Goal: Communication & Community: Answer question/provide support

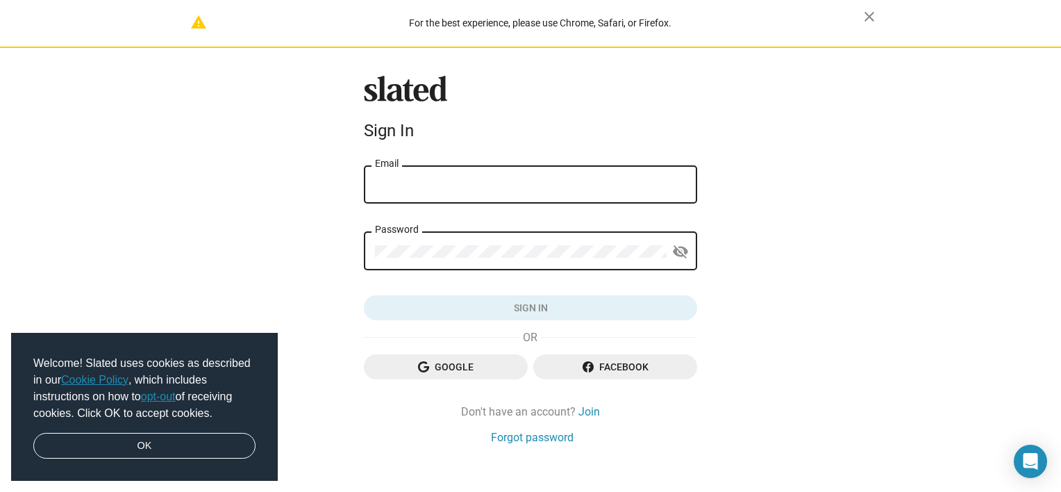
click at [470, 365] on span "Google" at bounding box center [446, 366] width 142 height 25
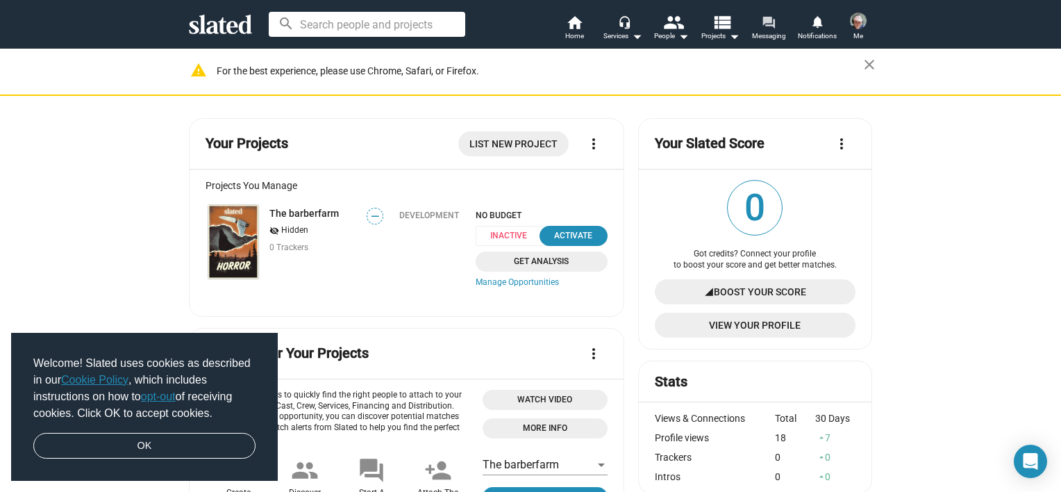
click at [759, 37] on span "Messaging" at bounding box center [769, 36] width 34 height 17
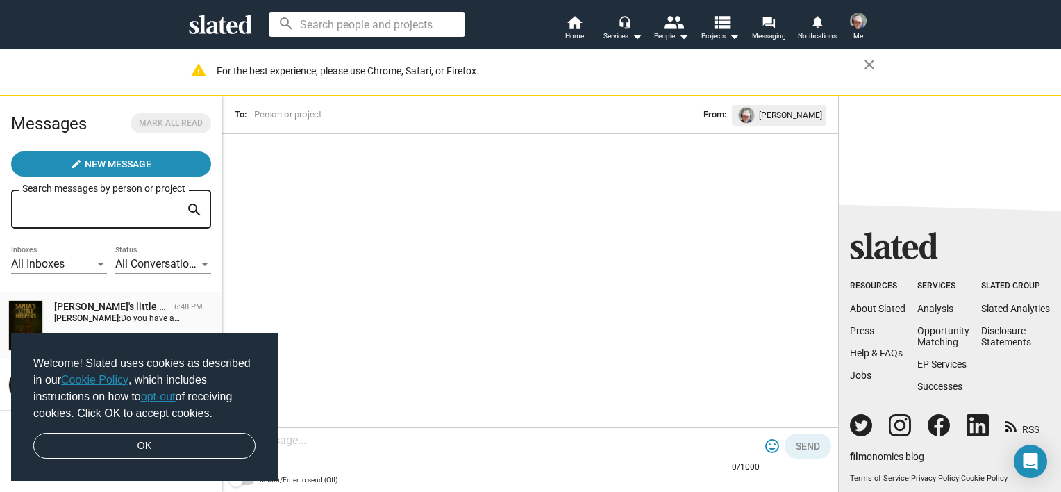
click at [131, 306] on div "Santa's little helpers" at bounding box center [111, 306] width 115 height 13
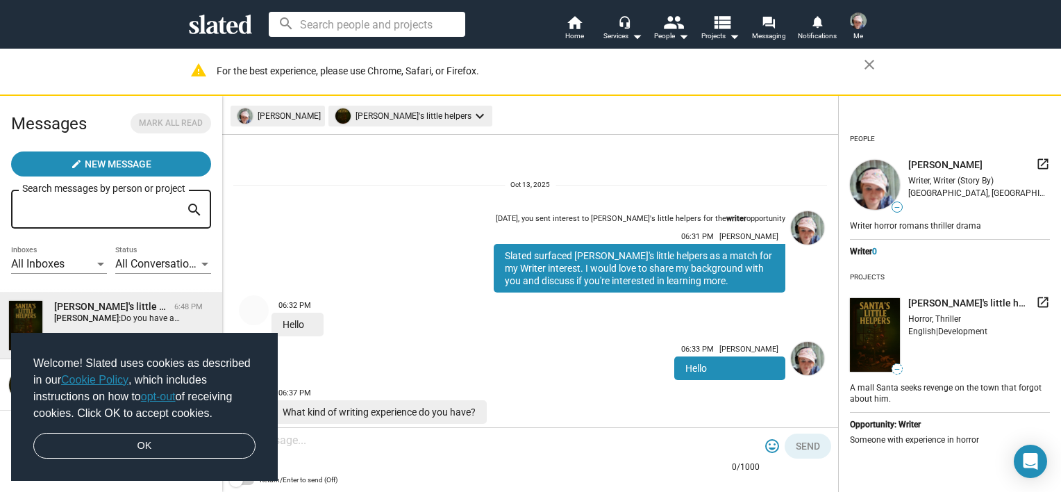
scroll to position [114, 0]
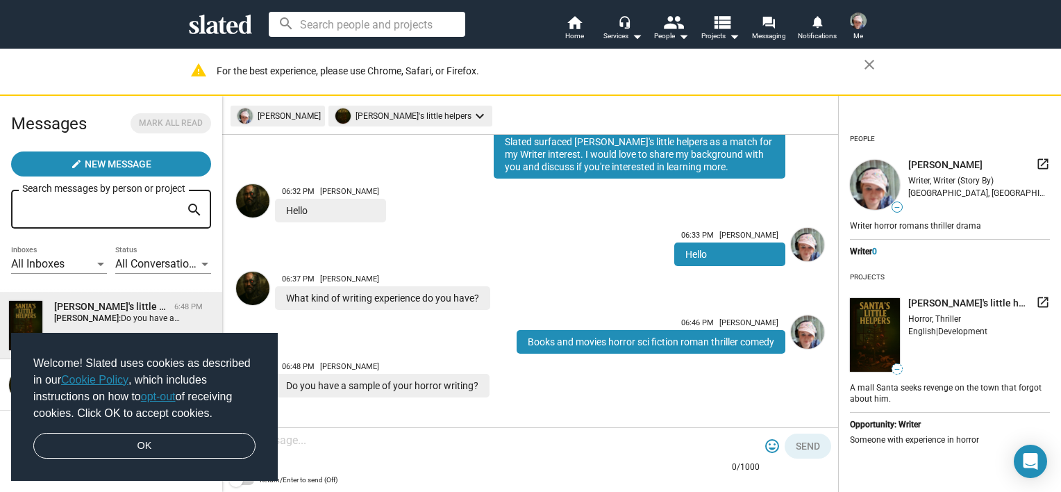
click at [407, 441] on textarea at bounding box center [494, 440] width 531 height 14
paste textarea "Ronald walks angrily through the woods. It's another day he runs away from a cl…"
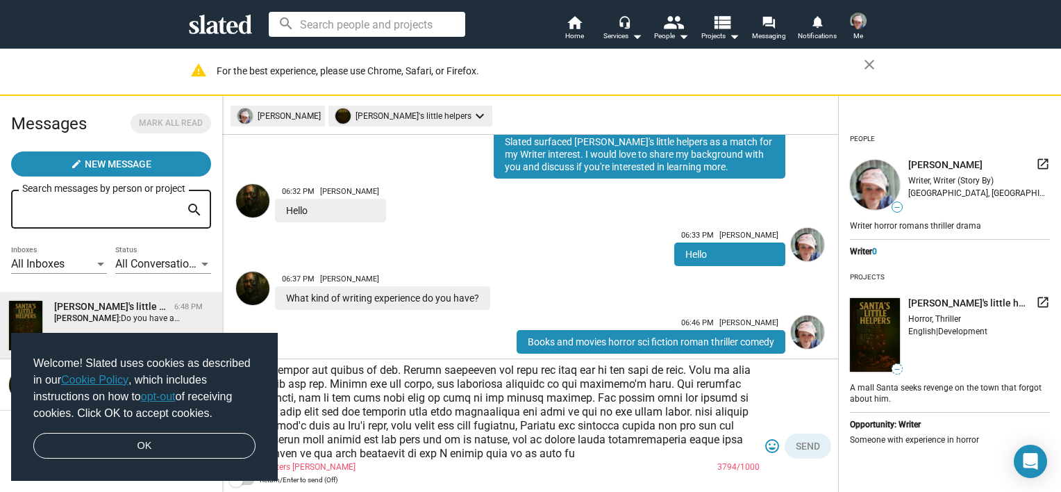
scroll to position [97, 0]
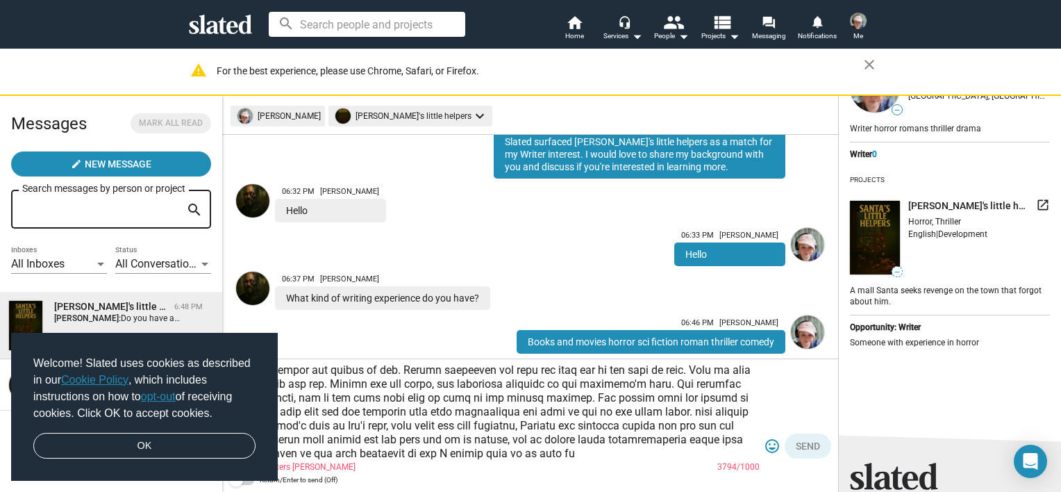
click at [617, 464] on mat-error "1000 characters max 3794/1000" at bounding box center [494, 467] width 531 height 11
drag, startPoint x: 597, startPoint y: 456, endPoint x: 169, endPoint y: 329, distance: 445.5
click at [169, 329] on div "Messages Mark all read create New Message Search messages by person or project …" at bounding box center [530, 294] width 1061 height 396
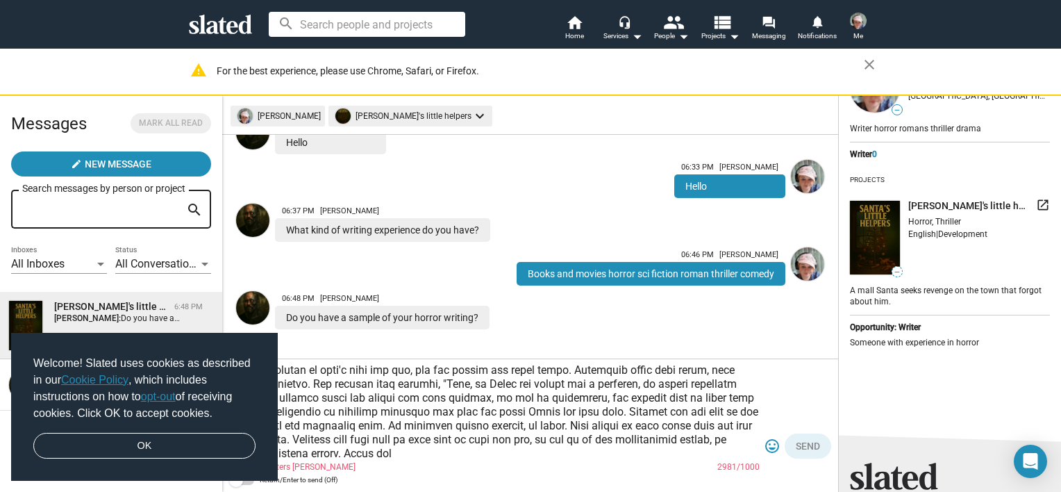
scroll to position [183, 0]
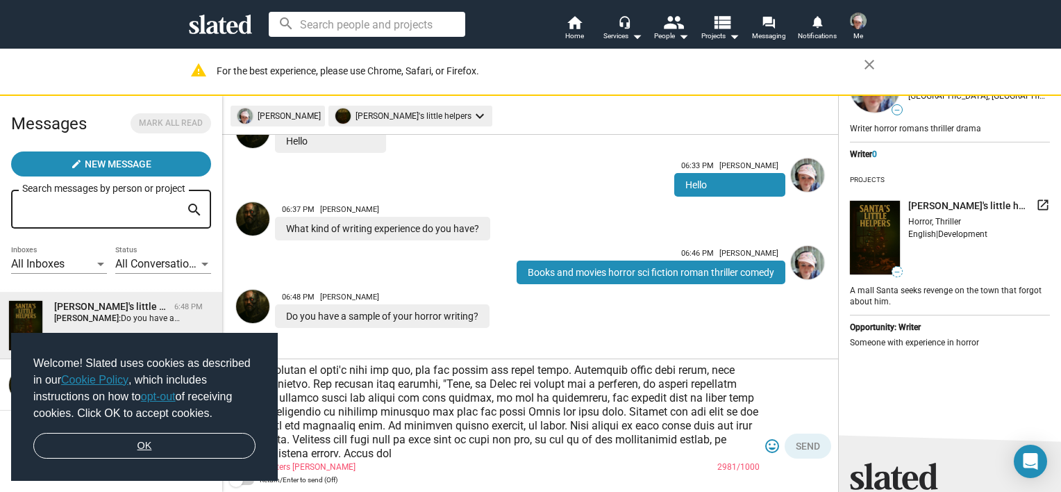
type textarea "Ronald walks angrily through the woods. It's another day he runs away from a cl…"
click at [108, 433] on link "OK" at bounding box center [144, 446] width 222 height 26
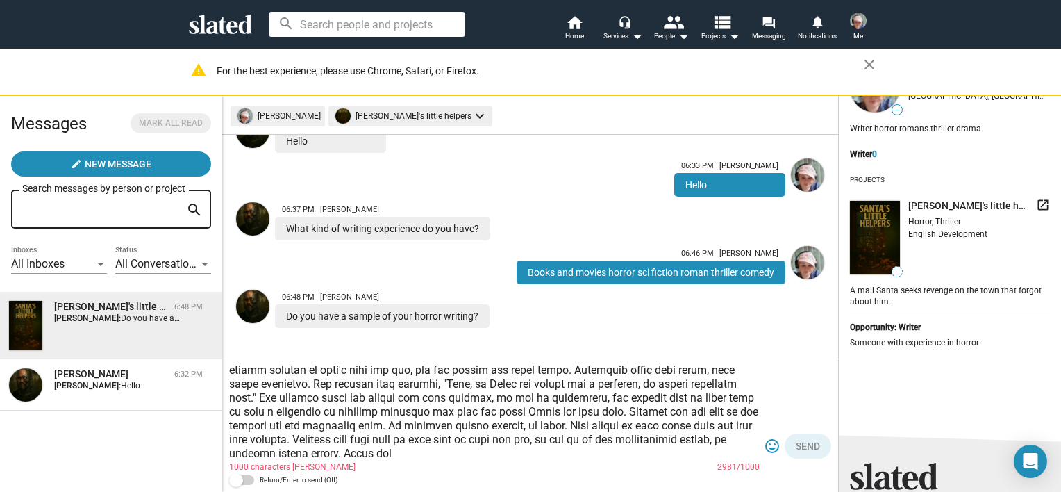
scroll to position [0, 0]
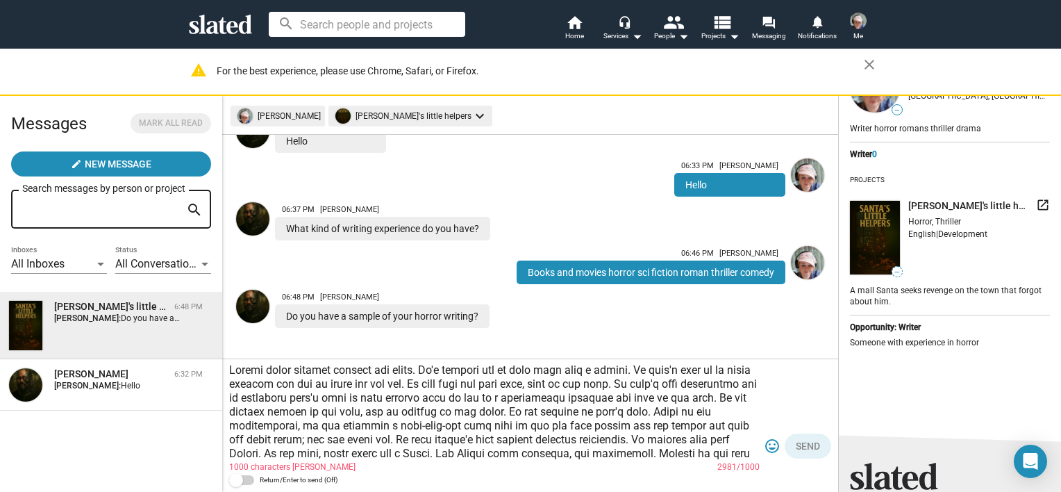
drag, startPoint x: 711, startPoint y: 458, endPoint x: 46, endPoint y: 219, distance: 706.8
click at [46, 219] on div "Messages Mark all read create New Message Search messages by person or project …" at bounding box center [530, 294] width 1061 height 396
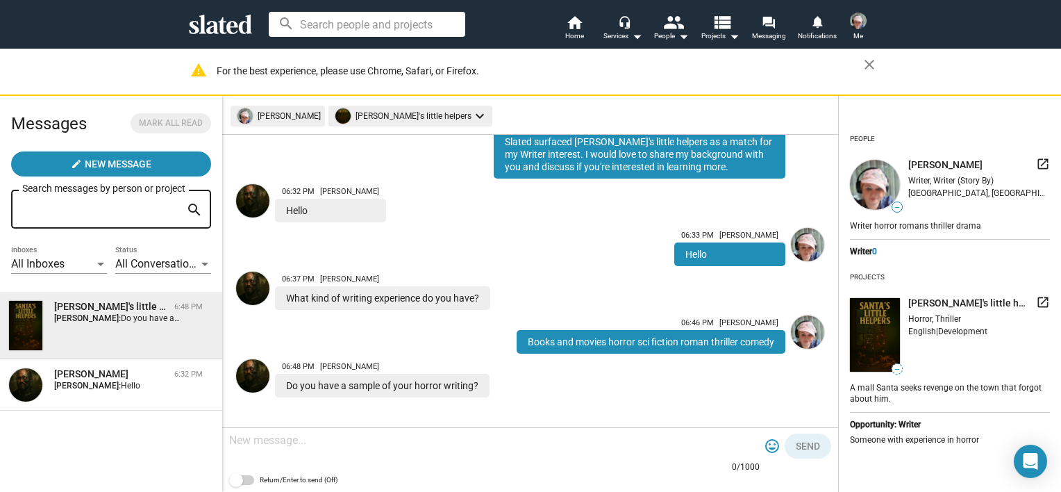
click at [306, 445] on textarea at bounding box center [494, 440] width 531 height 14
type textarea "yes ive got a sample but dont know how to send it to you this platform is new f…"
click at [825, 440] on button "Send" at bounding box center [808, 445] width 47 height 25
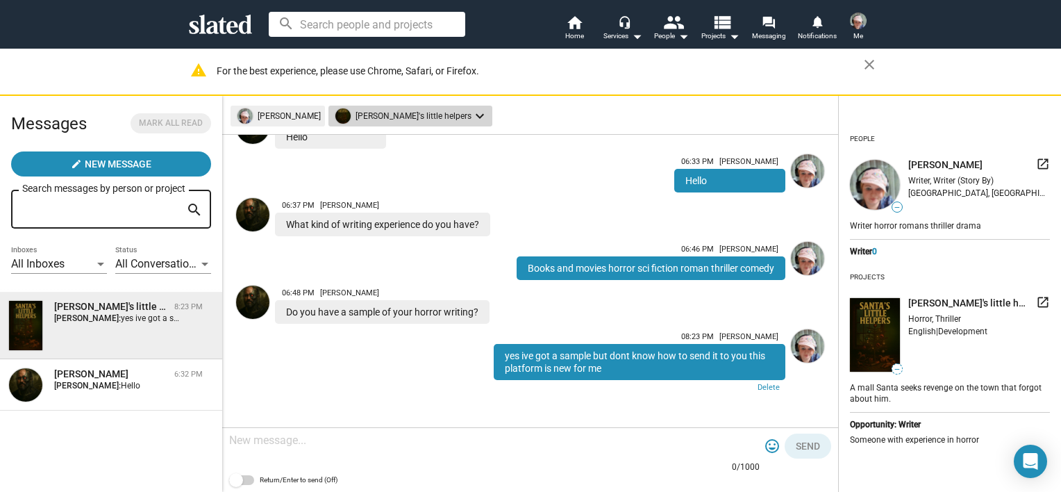
click at [437, 109] on mat-chip "Santa's little helpers keyboard_arrow_down" at bounding box center [411, 116] width 164 height 21
click at [597, 103] on div at bounding box center [530, 246] width 1061 height 492
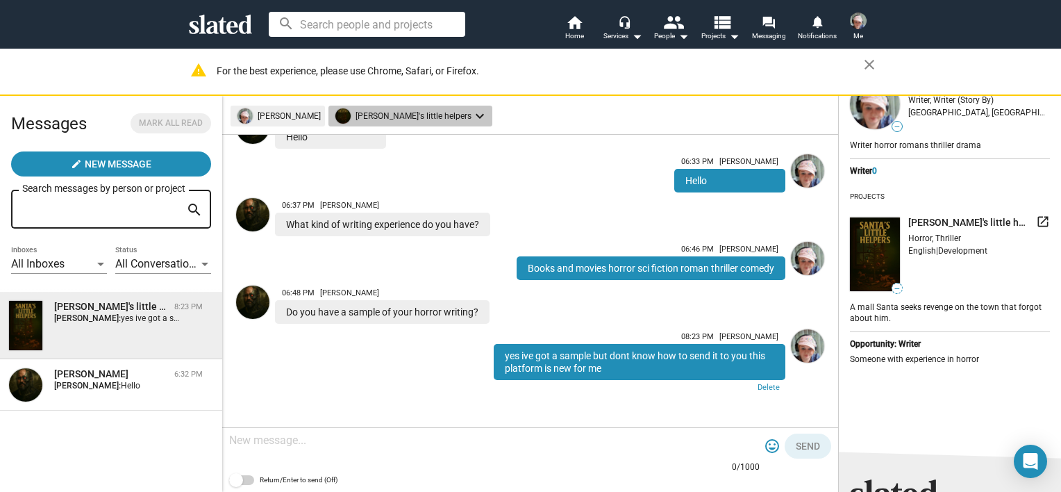
scroll to position [76, 0]
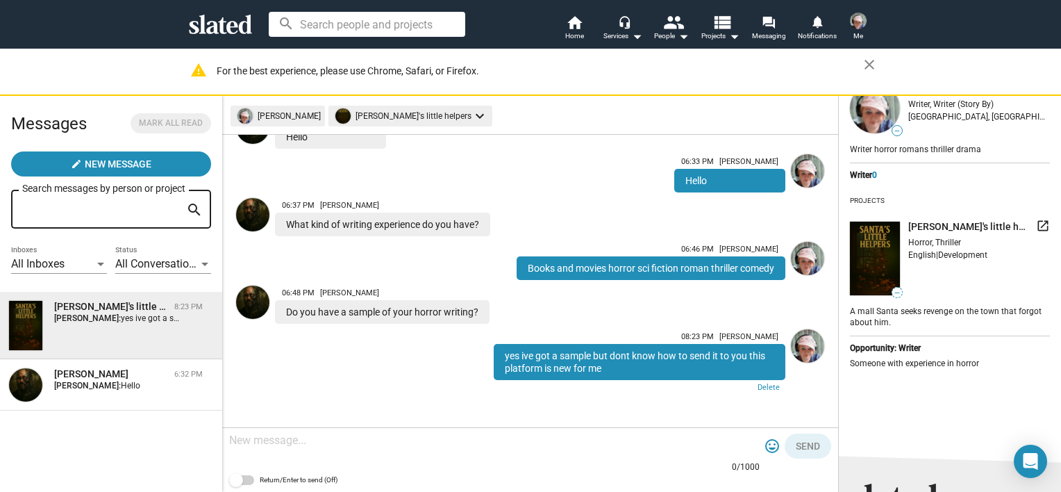
click at [1036, 229] on mat-icon "launch" at bounding box center [1043, 226] width 14 height 14
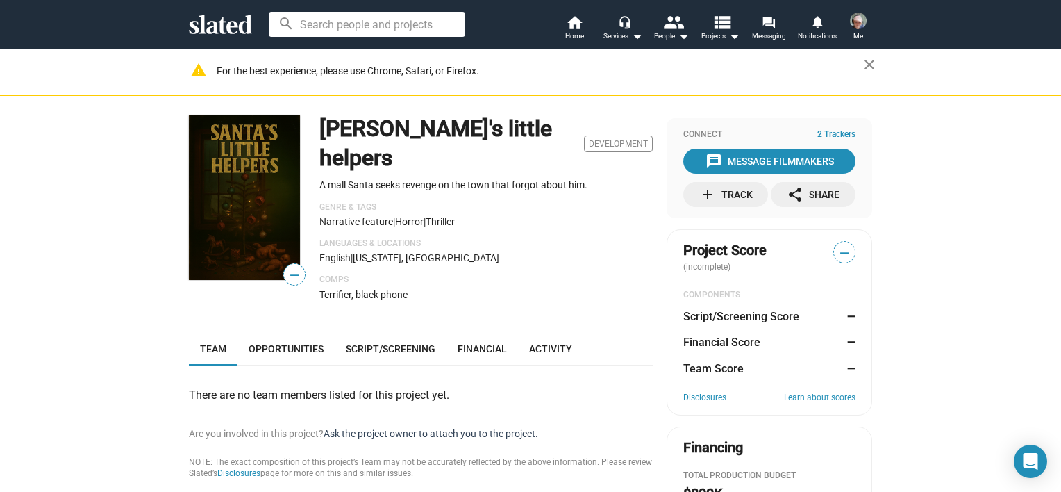
click at [487, 427] on button "Ask the project owner to attach you to the project." at bounding box center [431, 433] width 215 height 13
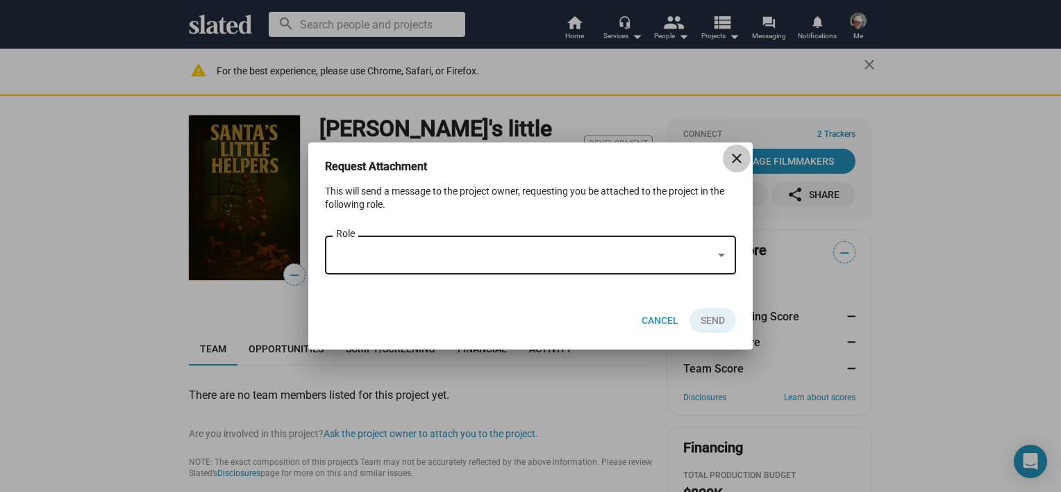
click at [727, 165] on span "close" at bounding box center [737, 158] width 28 height 17
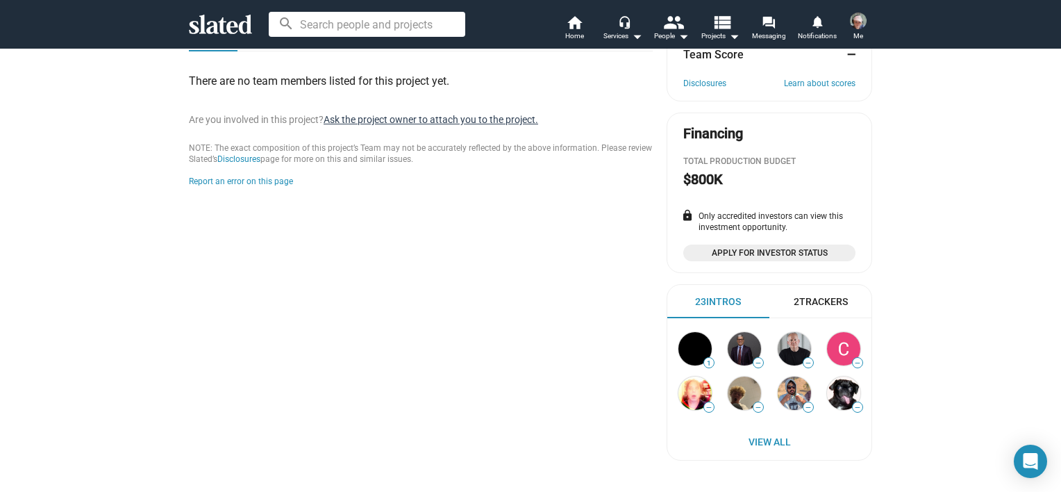
scroll to position [83, 0]
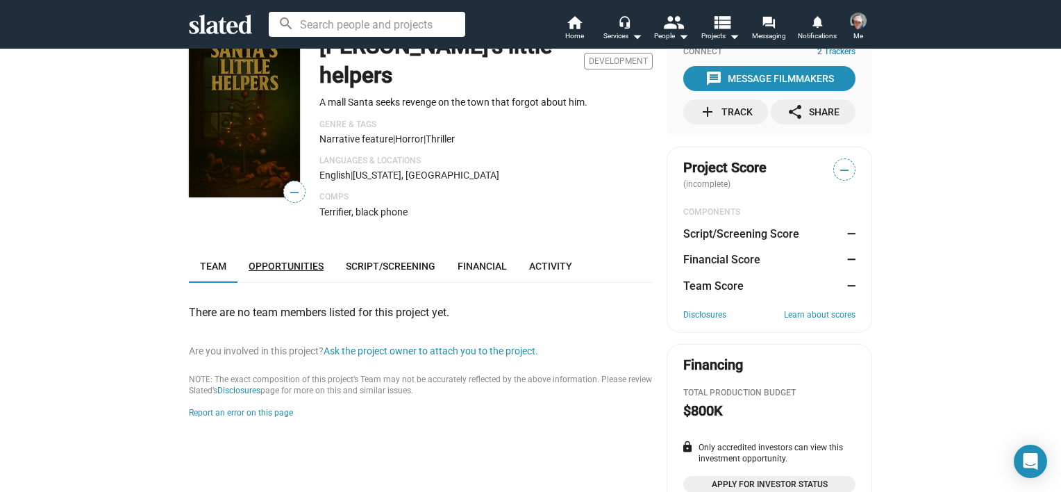
click at [297, 260] on span "Opportunities" at bounding box center [286, 265] width 75 height 11
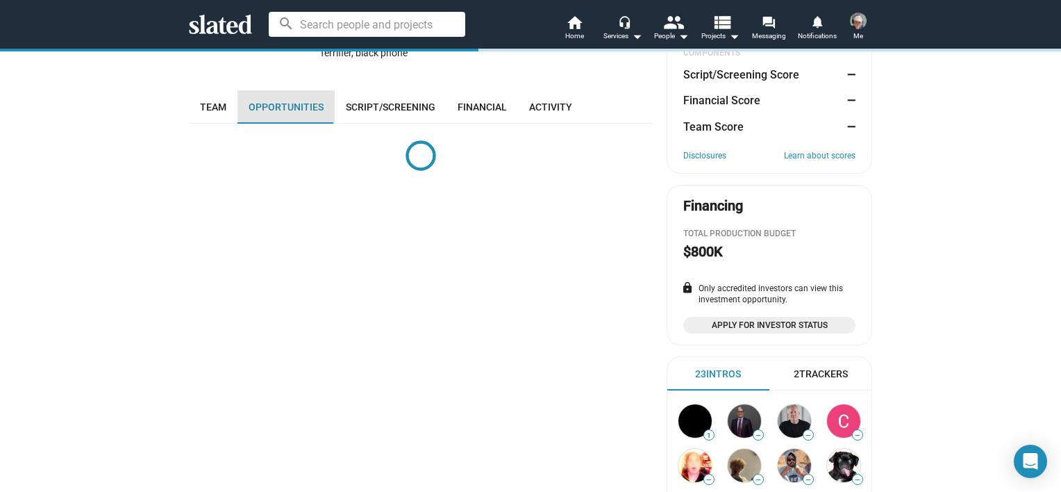
scroll to position [255, 0]
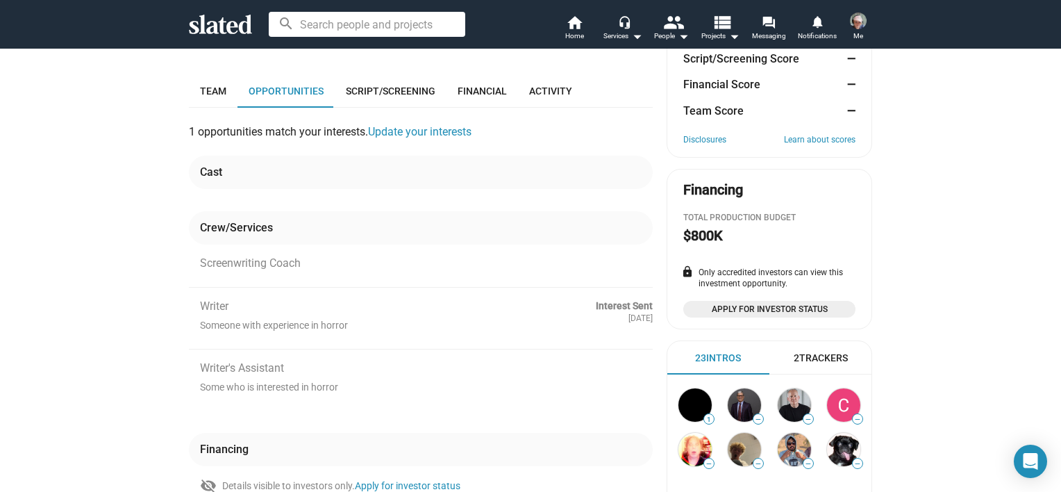
click at [110, 274] on div "— Santa's little helpers Development A mall Santa seeks revenge on the town tha…" at bounding box center [530, 227] width 1061 height 778
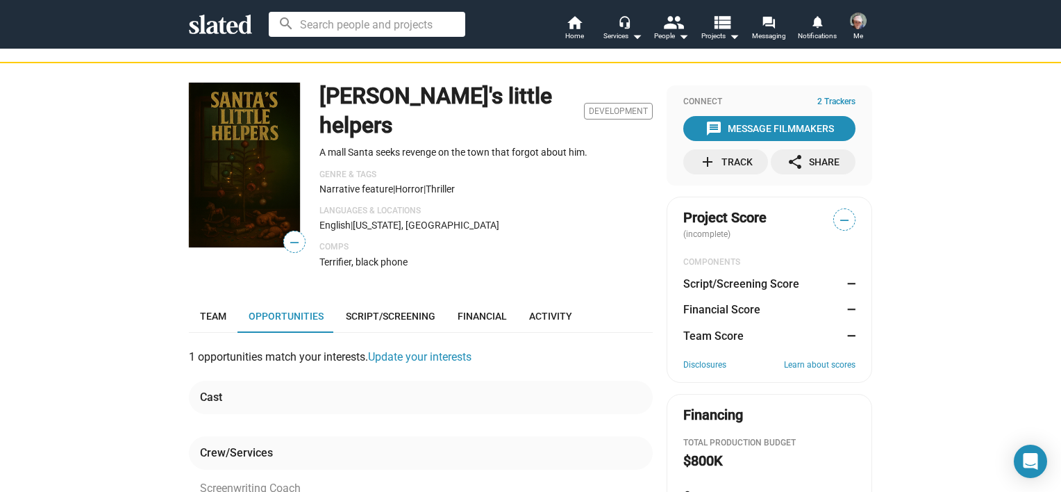
scroll to position [5, 0]
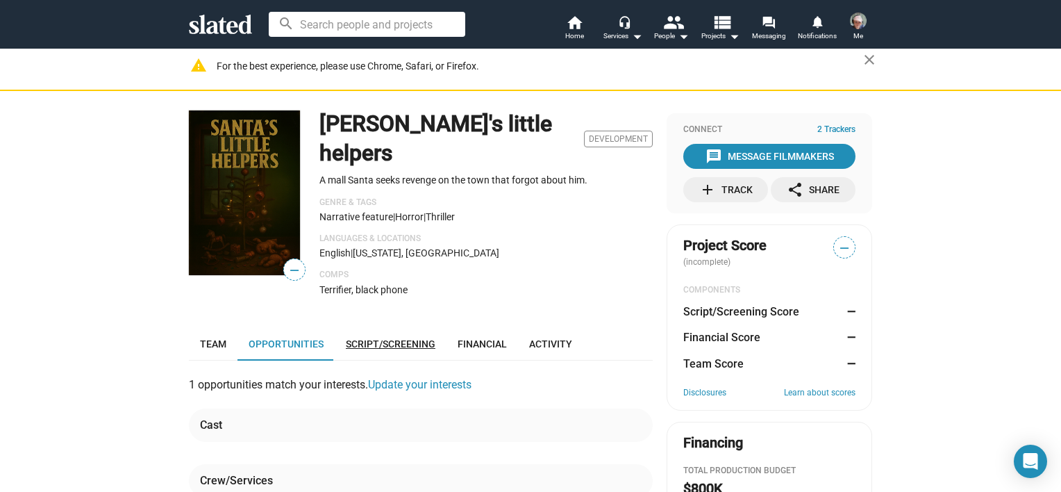
click at [391, 338] on span "Script/Screening" at bounding box center [391, 343] width 90 height 11
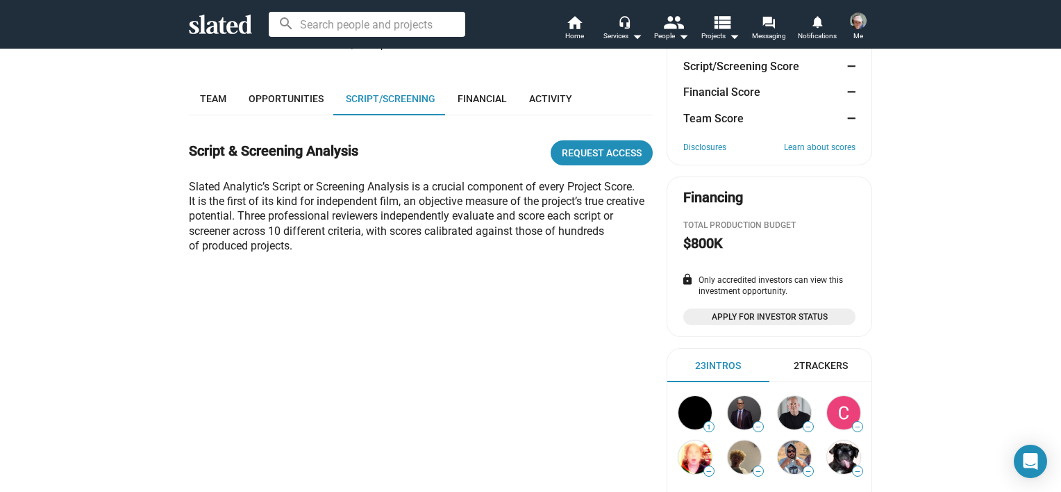
scroll to position [255, 0]
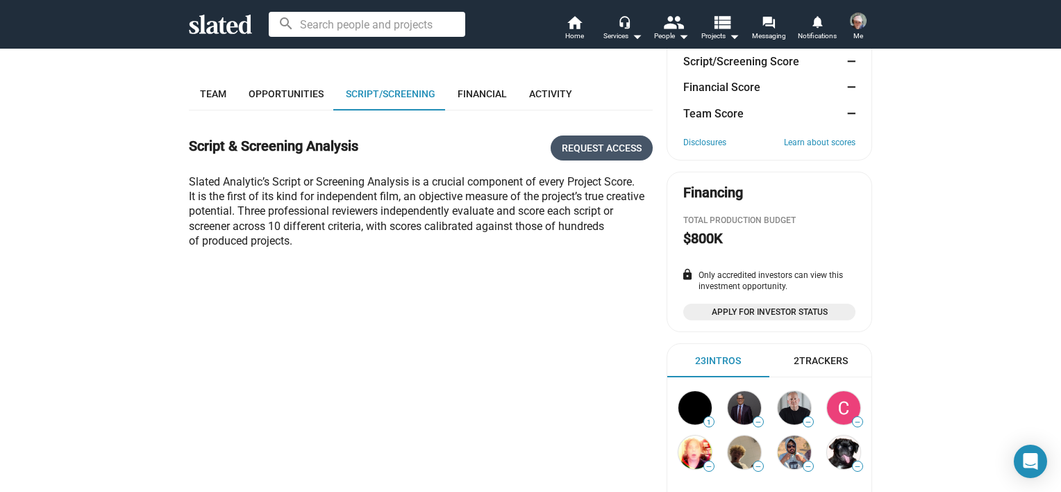
click at [615, 135] on span "Request Access" at bounding box center [602, 147] width 80 height 25
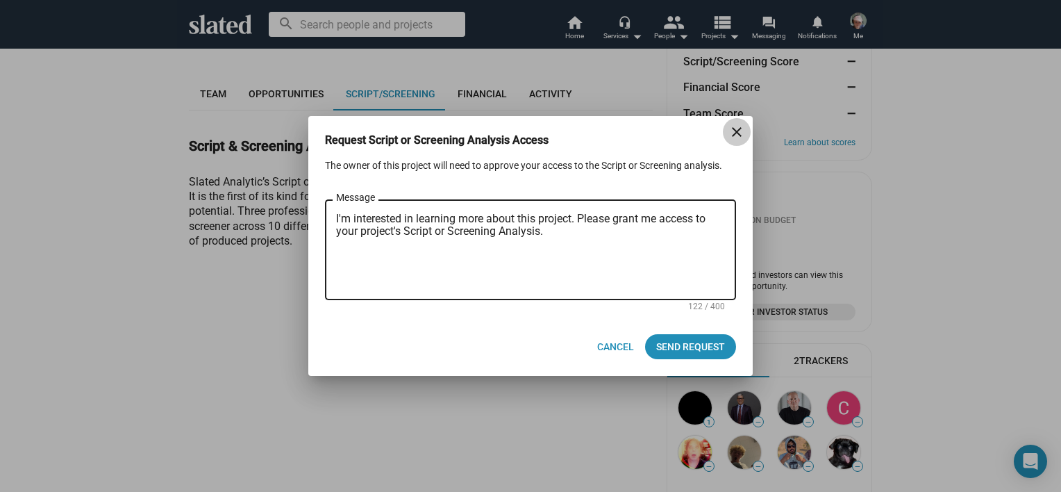
click at [736, 134] on mat-icon "close" at bounding box center [737, 132] width 17 height 17
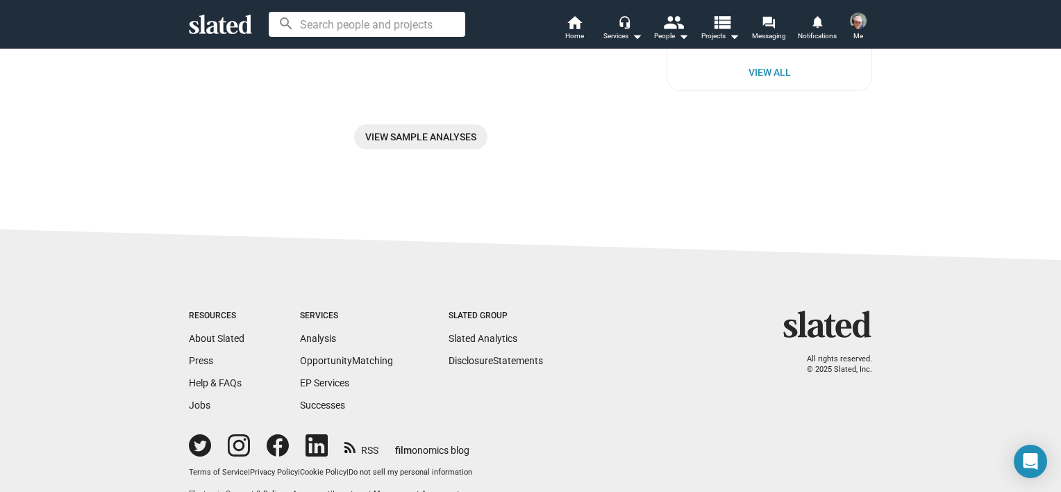
scroll to position [0, 0]
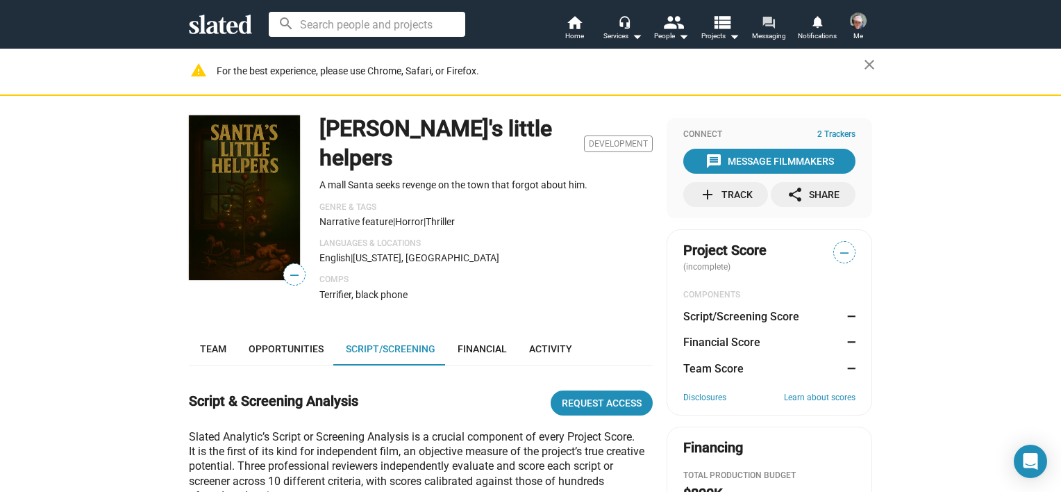
click at [772, 28] on mat-icon "forum" at bounding box center [768, 21] width 13 height 13
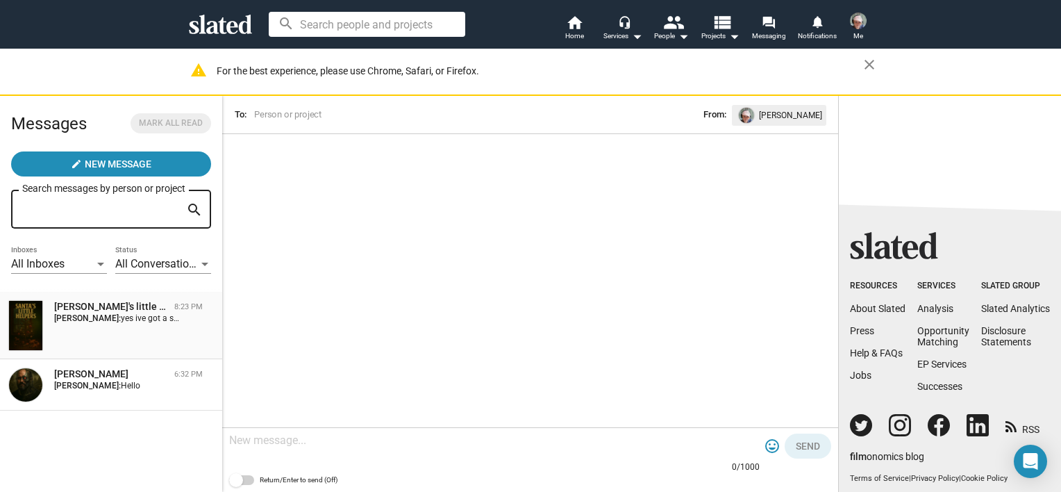
click at [158, 345] on div "Santa's little helpers 8:23 PM Lincy van staverden: yes ive got a sample but do…" at bounding box center [111, 325] width 206 height 51
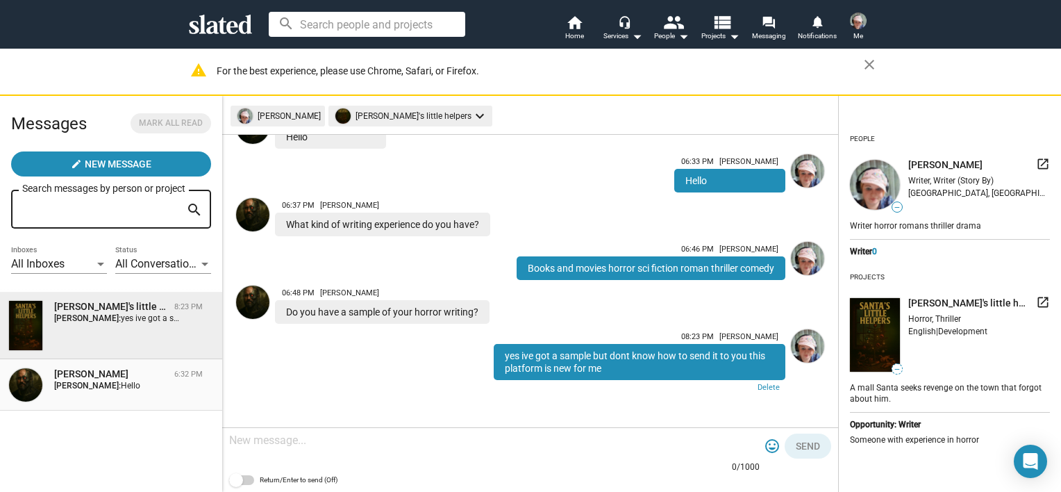
click at [90, 401] on div "Kyle Beaumier 6:32 PM Lincy van staverden: Hello" at bounding box center [111, 384] width 206 height 35
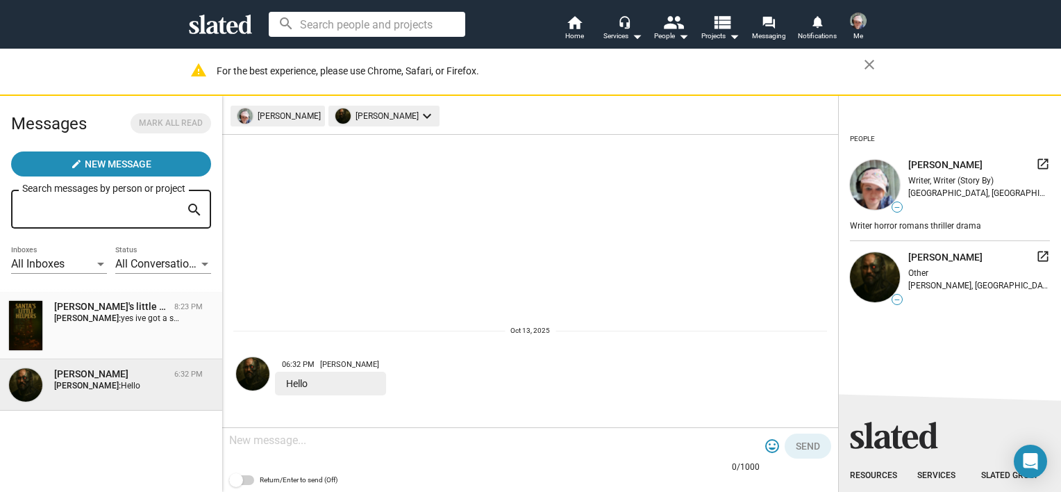
click at [92, 342] on div "Santa's little helpers 8:23 PM Lincy van staverden: yes ive got a sample but do…" at bounding box center [111, 325] width 206 height 51
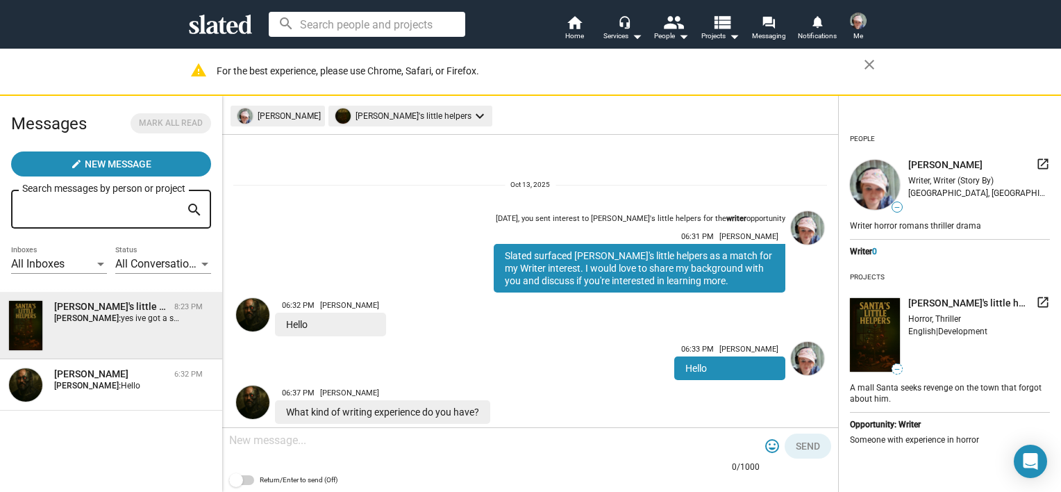
scroll to position [188, 0]
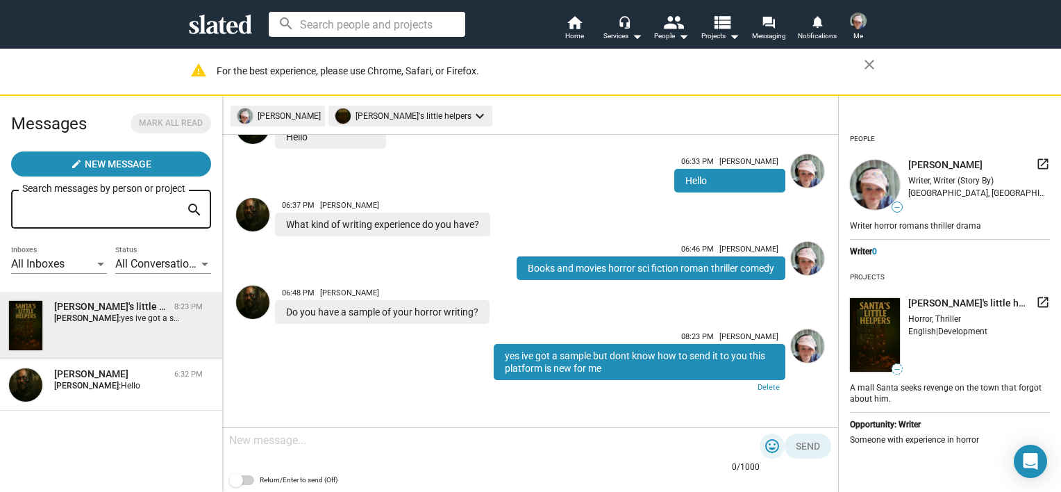
click at [767, 440] on mat-icon "tag_faces" at bounding box center [772, 446] width 17 height 17
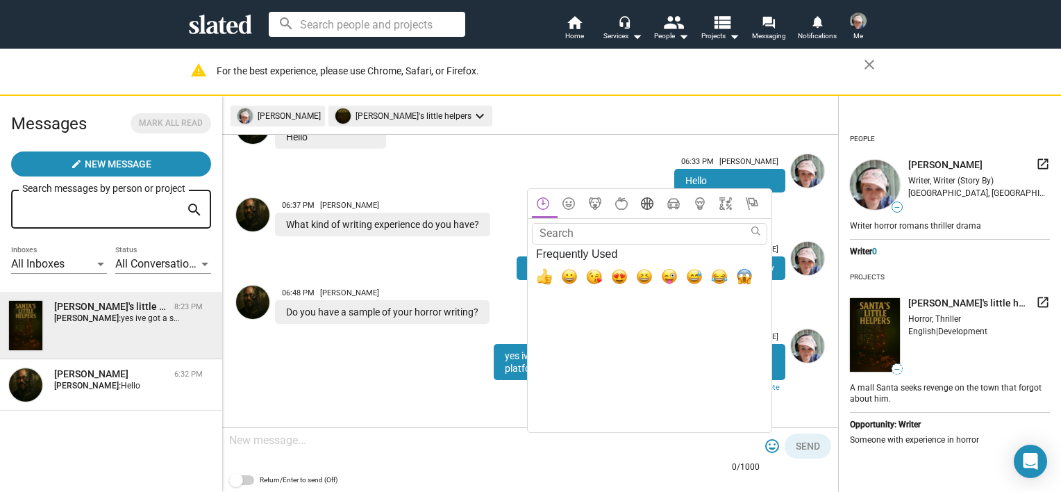
click at [645, 203] on icon at bounding box center [647, 203] width 17 height 13
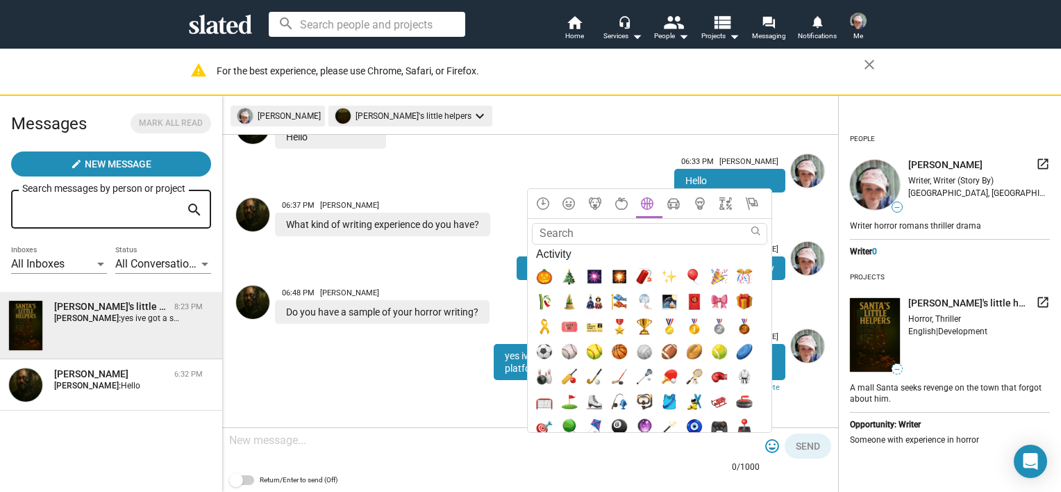
click at [531, 450] on div at bounding box center [530, 246] width 1061 height 492
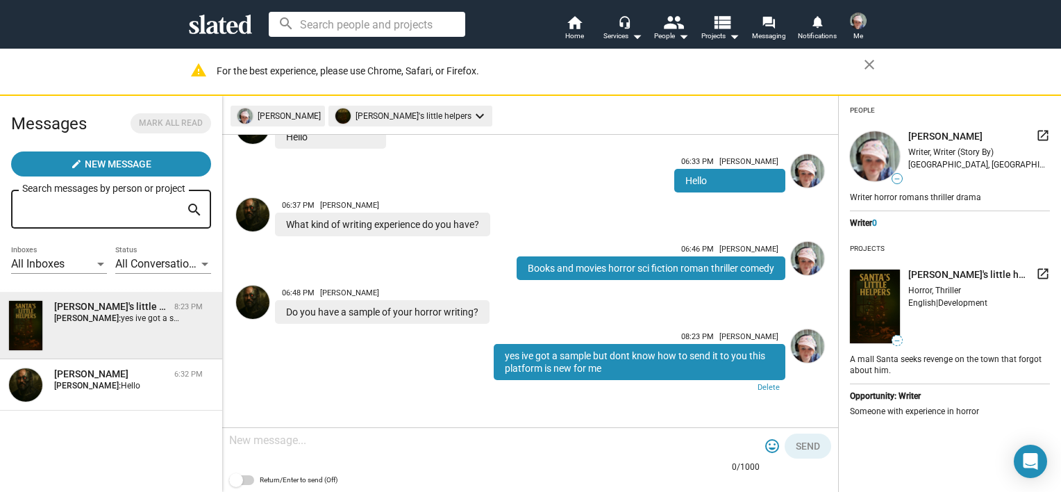
scroll to position [0, 0]
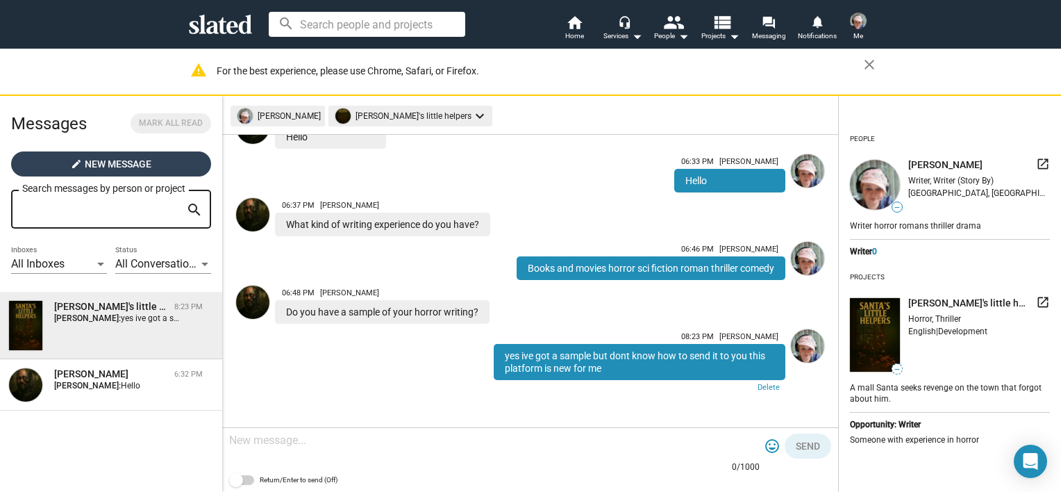
click at [119, 166] on span "New Message" at bounding box center [118, 163] width 67 height 25
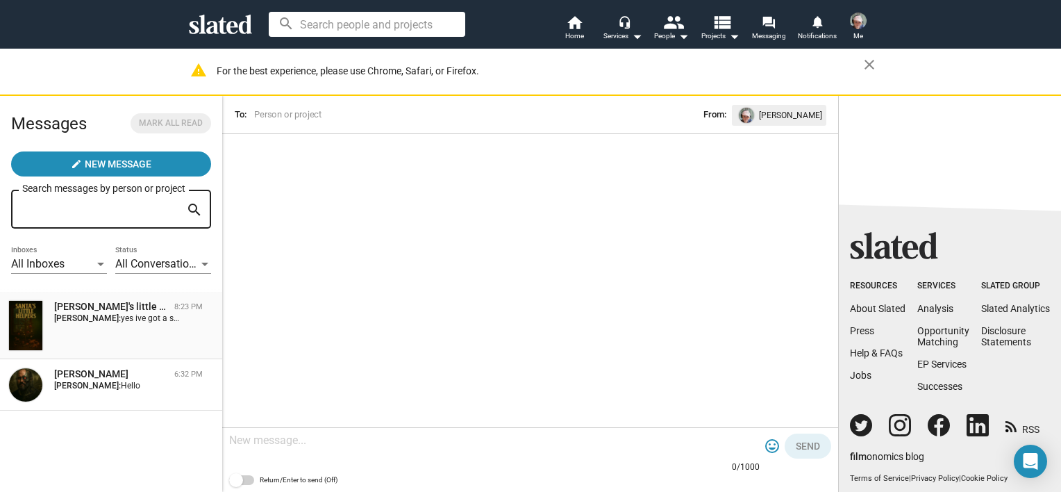
click at [110, 306] on div "[PERSON_NAME]'s little helpers" at bounding box center [111, 306] width 115 height 13
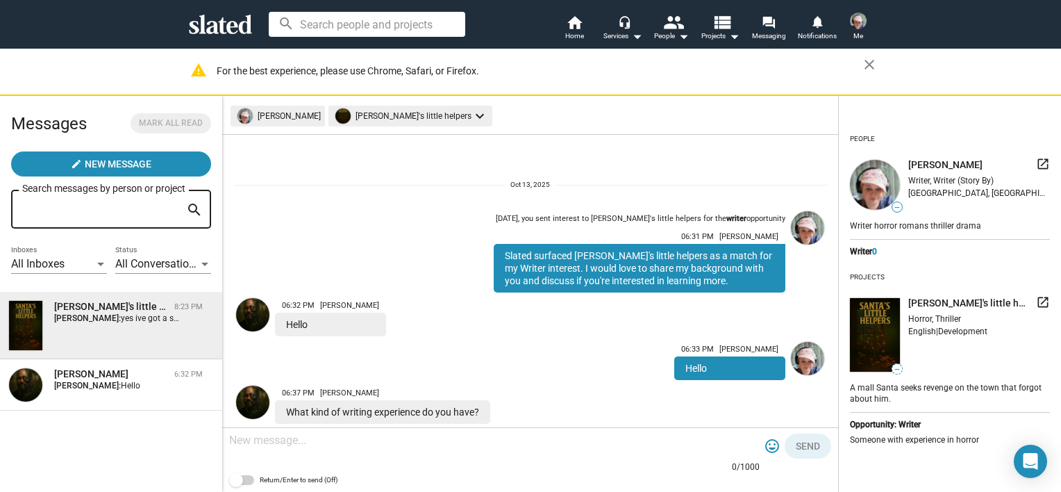
scroll to position [188, 0]
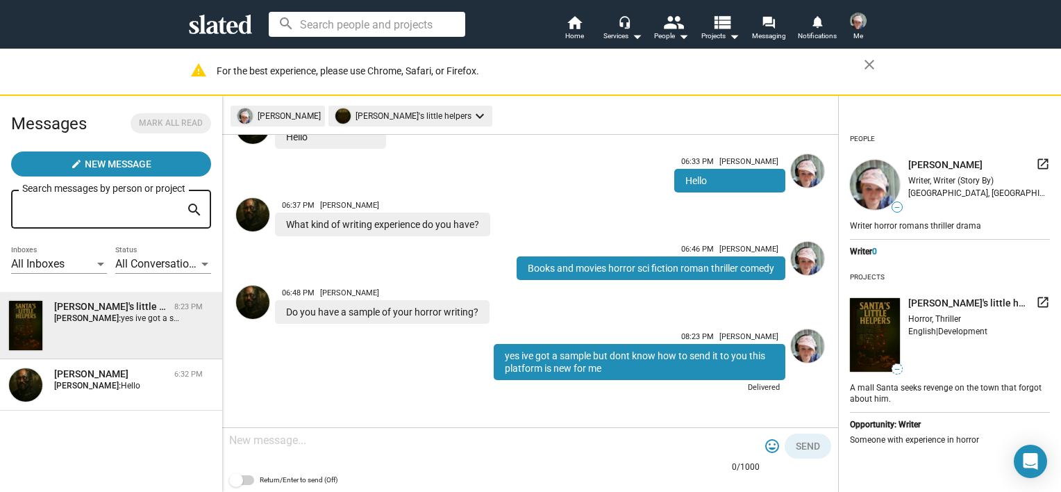
click at [1036, 300] on mat-icon "launch" at bounding box center [1043, 302] width 14 height 14
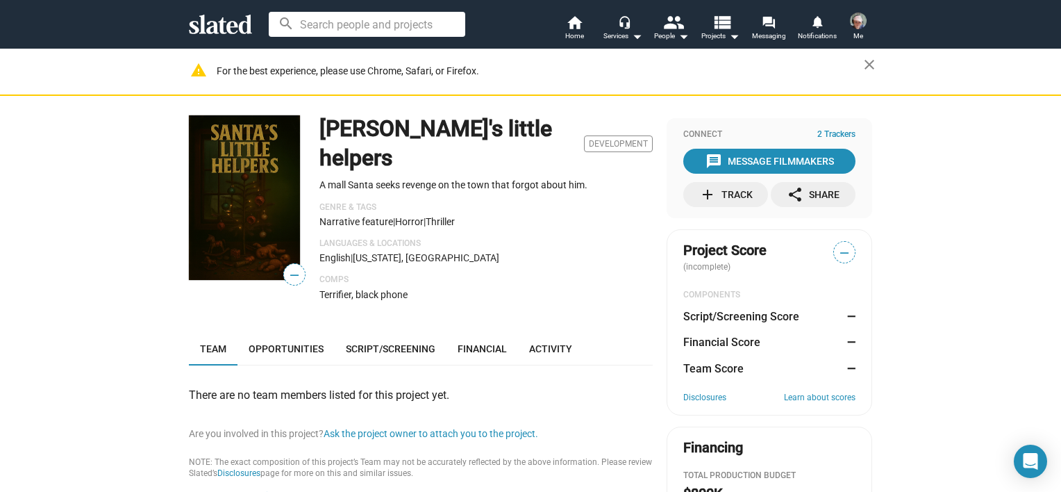
click at [536, 274] on p "Comps" at bounding box center [486, 279] width 333 height 11
click at [817, 191] on div "share Share" at bounding box center [813, 194] width 53 height 25
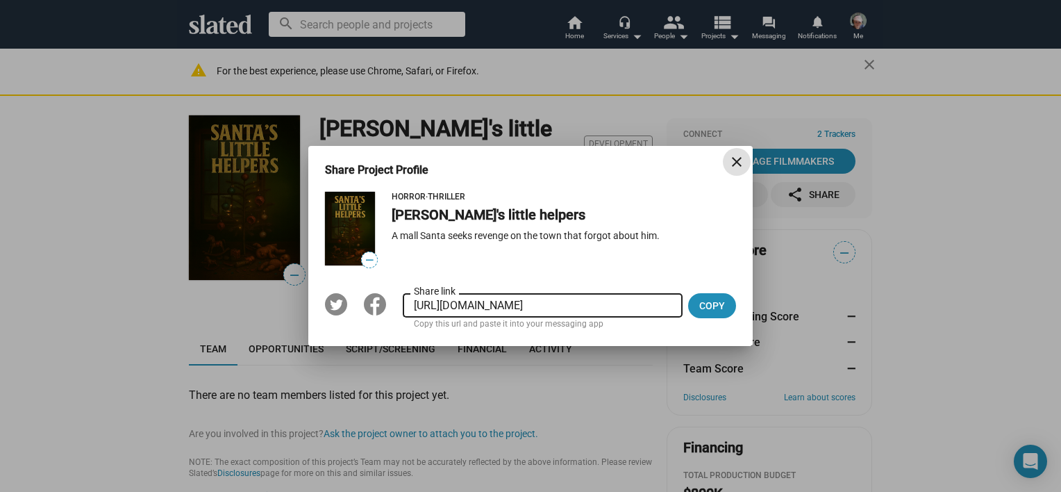
click at [745, 161] on span "close" at bounding box center [737, 162] width 28 height 17
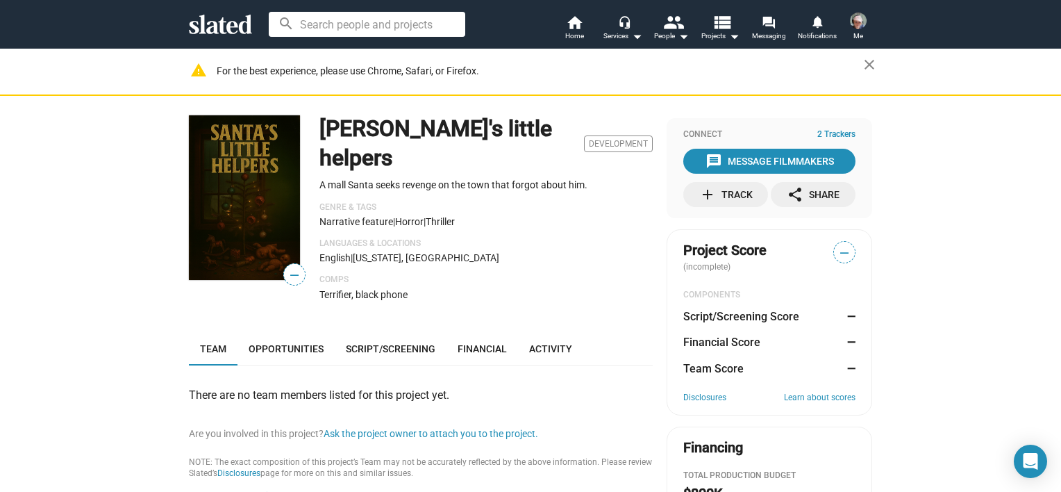
click at [627, 288] on p "Terrifier, black phone" at bounding box center [486, 294] width 333 height 13
click at [478, 427] on button "Ask the project owner to attach you to the project." at bounding box center [431, 433] width 215 height 13
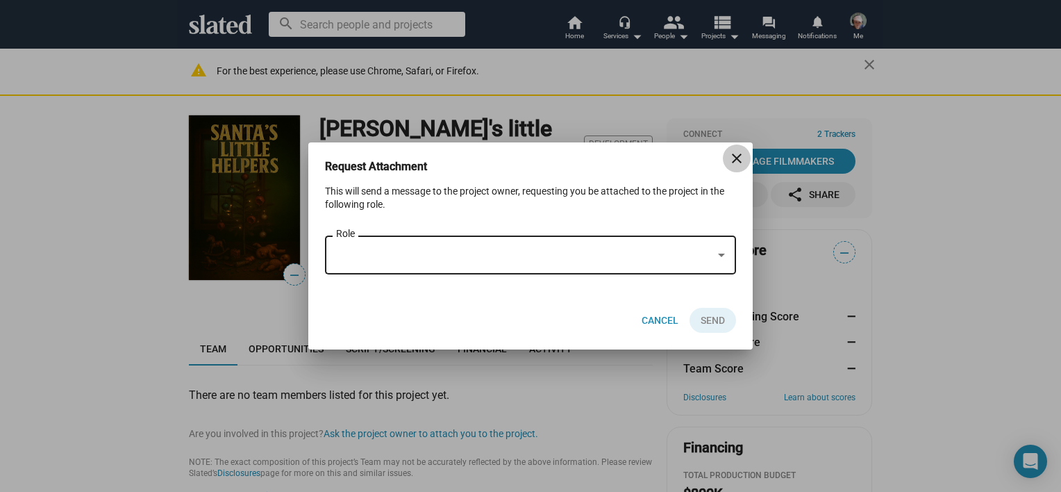
click at [732, 153] on mat-icon "close" at bounding box center [737, 158] width 17 height 17
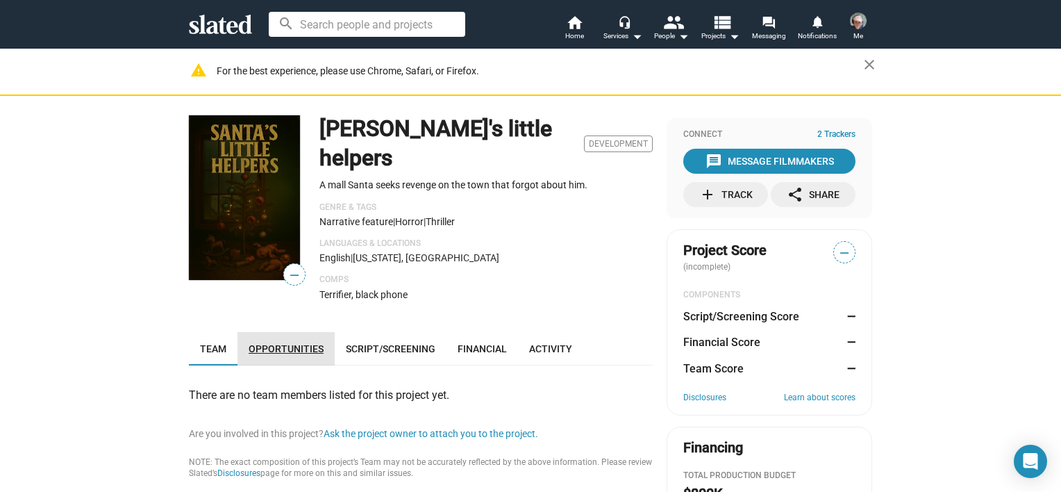
click at [295, 332] on link "Opportunities" at bounding box center [286, 348] width 97 height 33
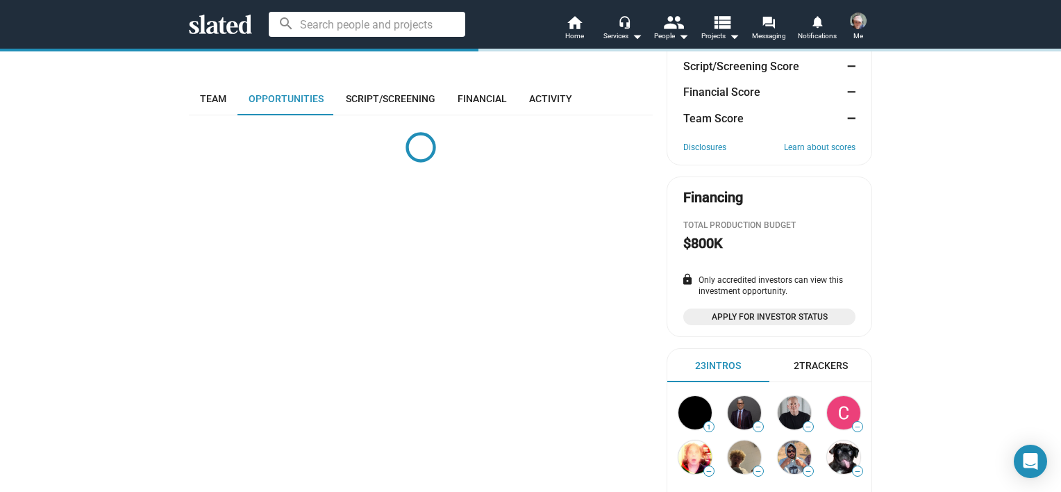
scroll to position [255, 0]
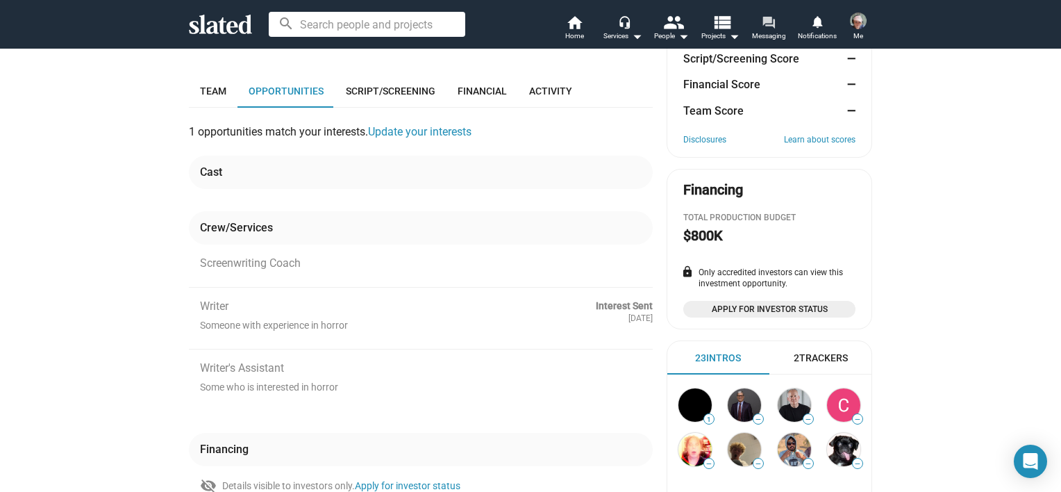
click at [762, 26] on mat-icon "forum" at bounding box center [768, 21] width 13 height 13
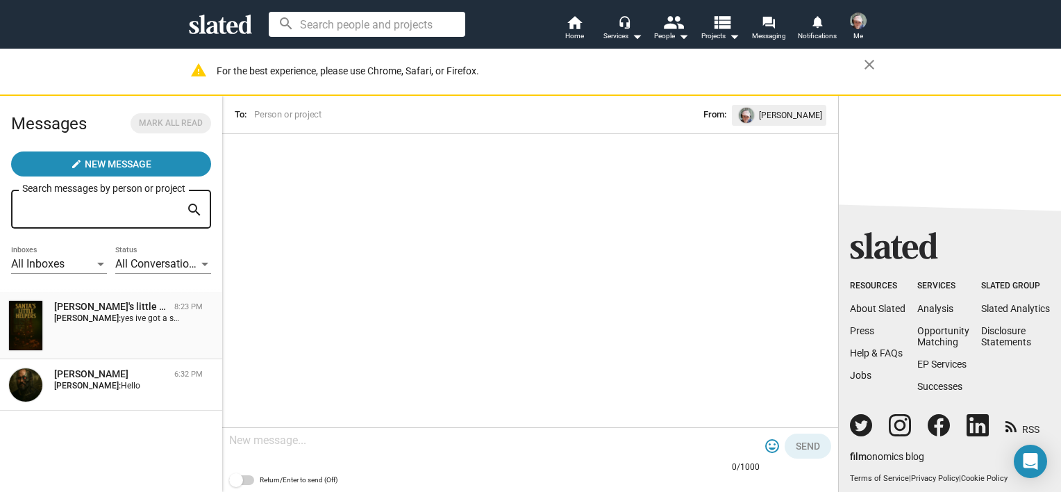
click at [154, 343] on div "Santa's little helpers 8:23 PM Lincy van staverden: yes ive got a sample but do…" at bounding box center [111, 325] width 206 height 51
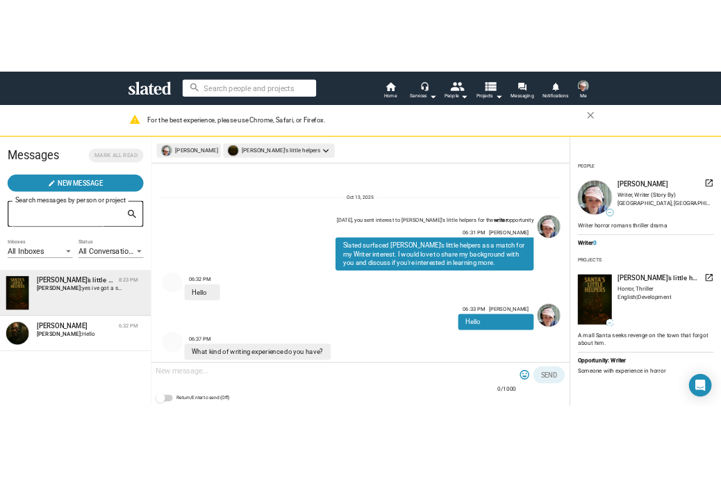
scroll to position [188, 0]
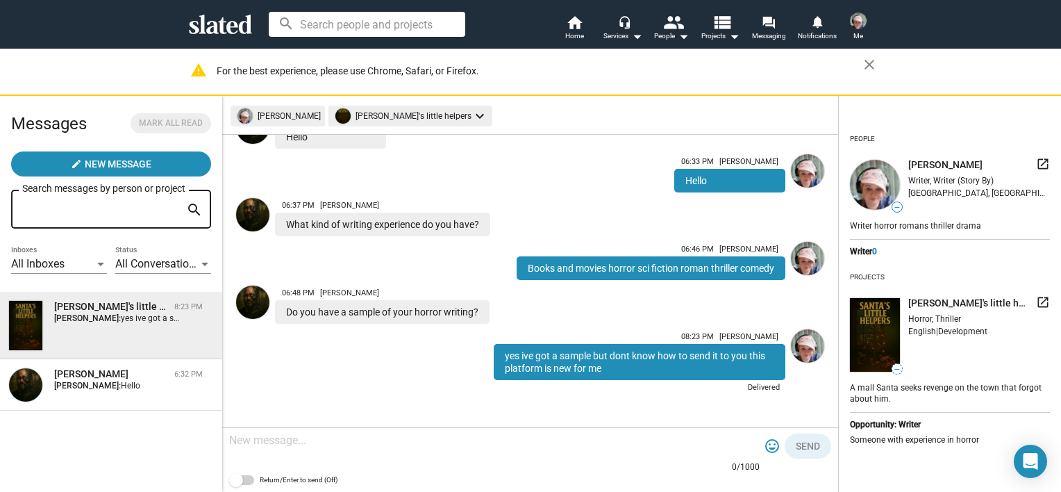
click at [372, 449] on div at bounding box center [494, 441] width 531 height 41
click at [474, 442] on textarea "it is in word cant find a attechment button on this page" at bounding box center [494, 440] width 531 height 14
click at [561, 447] on textarea "it is in word cant find a attechment button on this message page" at bounding box center [494, 440] width 531 height 14
type textarea "i"
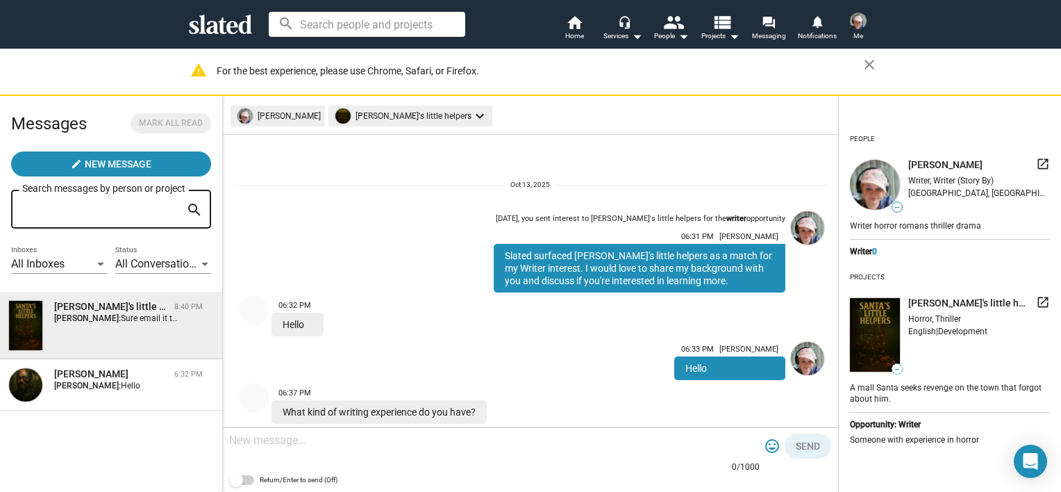
scroll to position [363, 0]
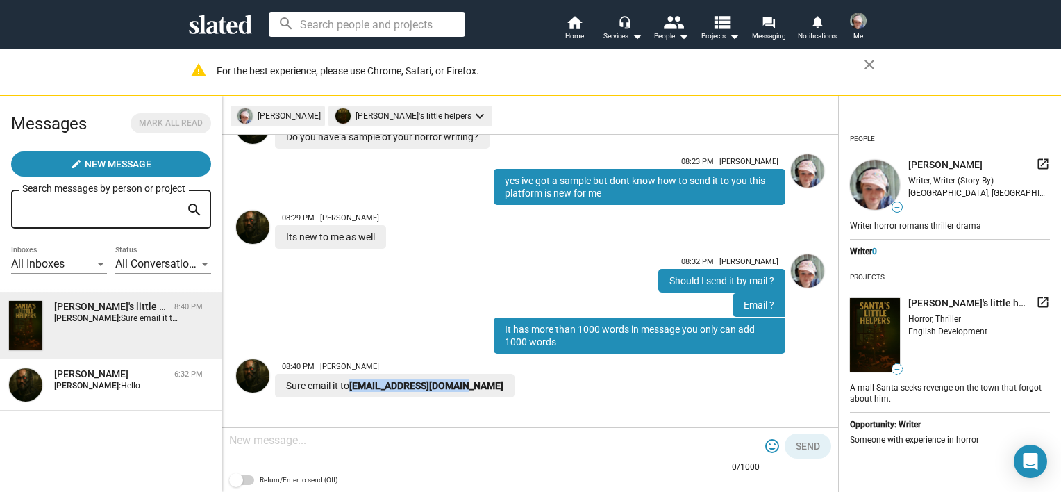
drag, startPoint x: 470, startPoint y: 385, endPoint x: 350, endPoint y: 383, distance: 119.5
click at [350, 383] on div "Sure email it to [EMAIL_ADDRESS][DOMAIN_NAME]" at bounding box center [395, 386] width 240 height 24
copy div "[EMAIL_ADDRESS][DOMAIN_NAME]"
click at [350, 383] on div "Sure email it to [EMAIL_ADDRESS][DOMAIN_NAME]" at bounding box center [395, 386] width 240 height 24
click at [372, 451] on div at bounding box center [494, 441] width 531 height 41
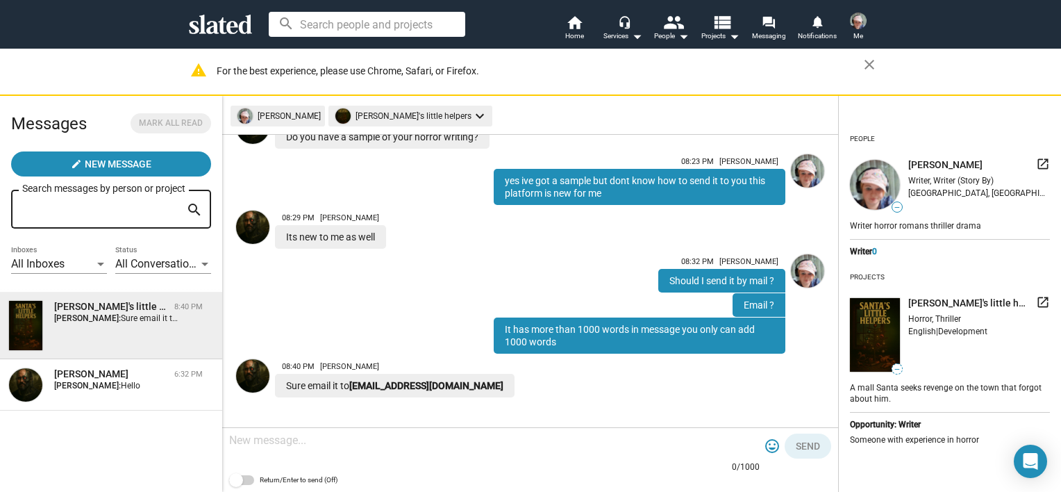
click at [372, 451] on div at bounding box center [494, 441] width 531 height 41
type textarea "i"
type textarea "send it"
click at [815, 447] on span "Send" at bounding box center [808, 445] width 24 height 25
